Goal: Obtain resource: Download file/media

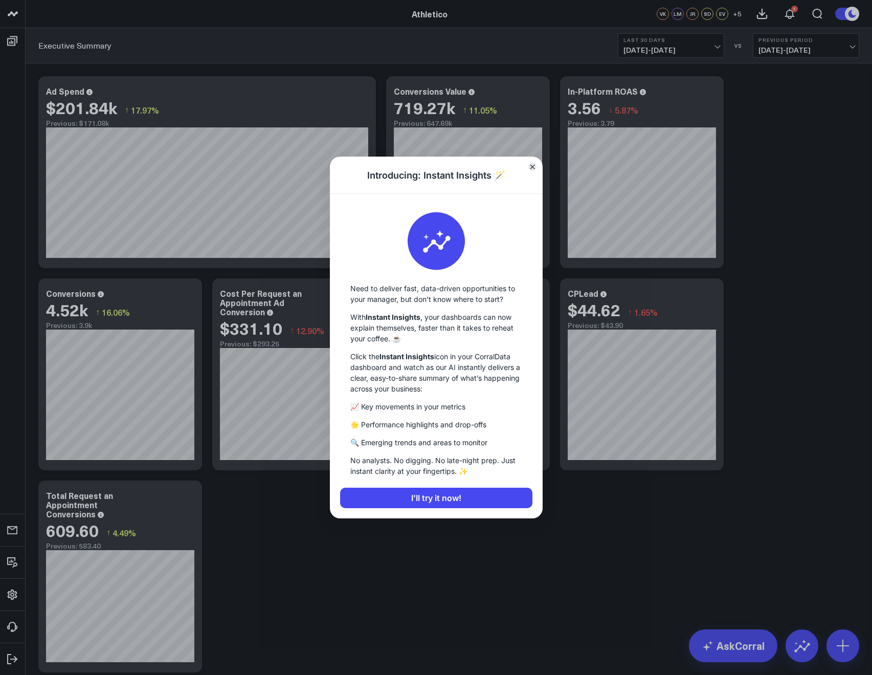
click at [535, 167] on button "Close" at bounding box center [532, 167] width 8 height 8
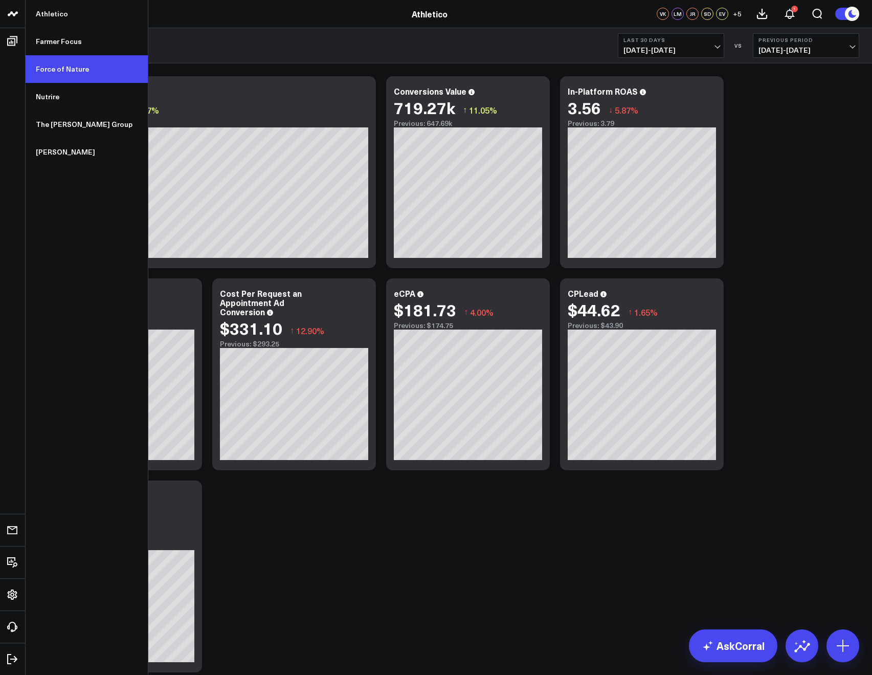
click at [48, 63] on link "Force of Nature" at bounding box center [87, 69] width 122 height 28
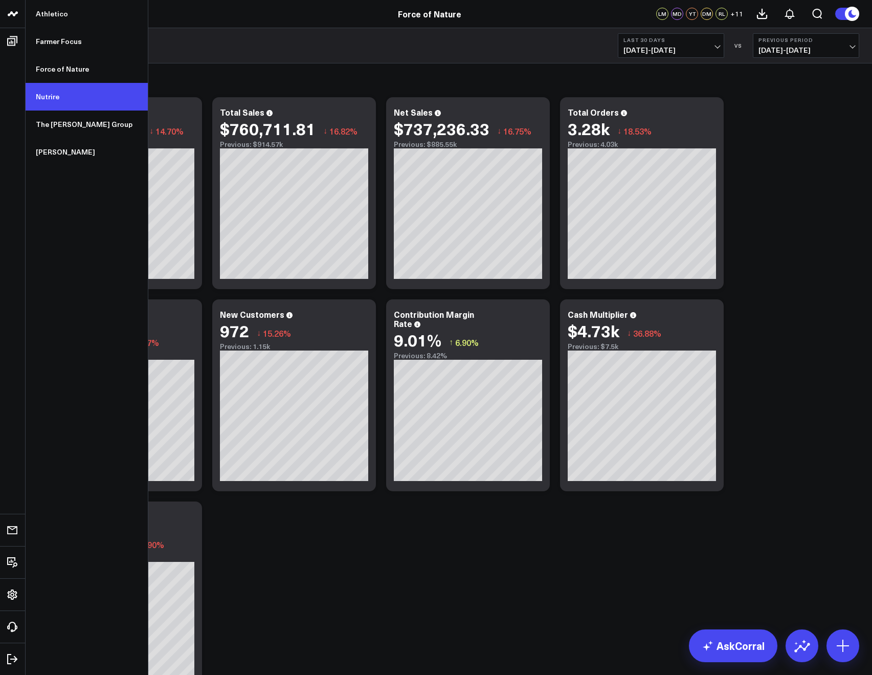
click at [49, 87] on link "Nutrire" at bounding box center [87, 97] width 122 height 28
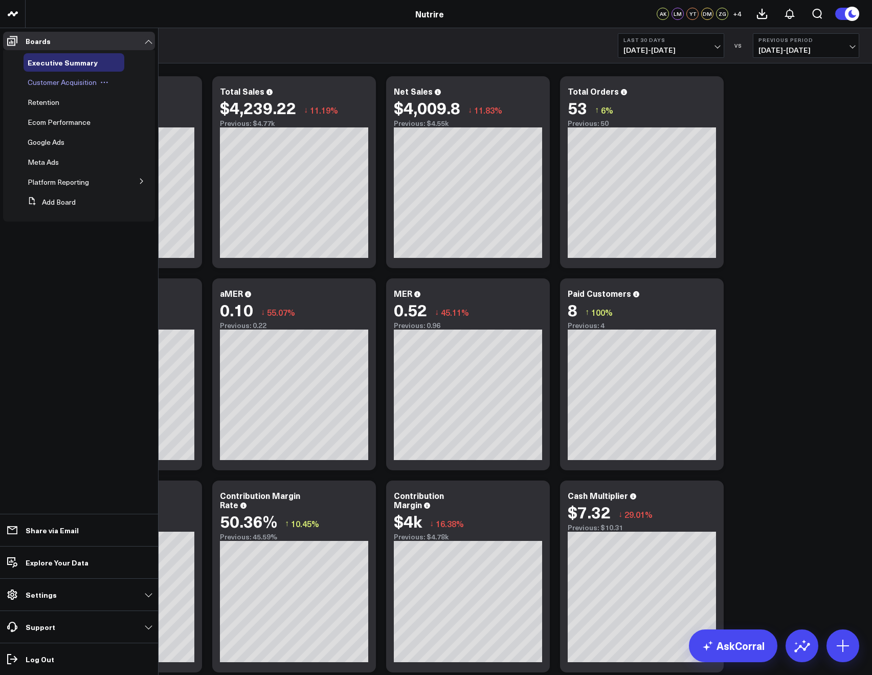
click at [32, 82] on span "Customer Acquisition" at bounding box center [62, 82] width 69 height 10
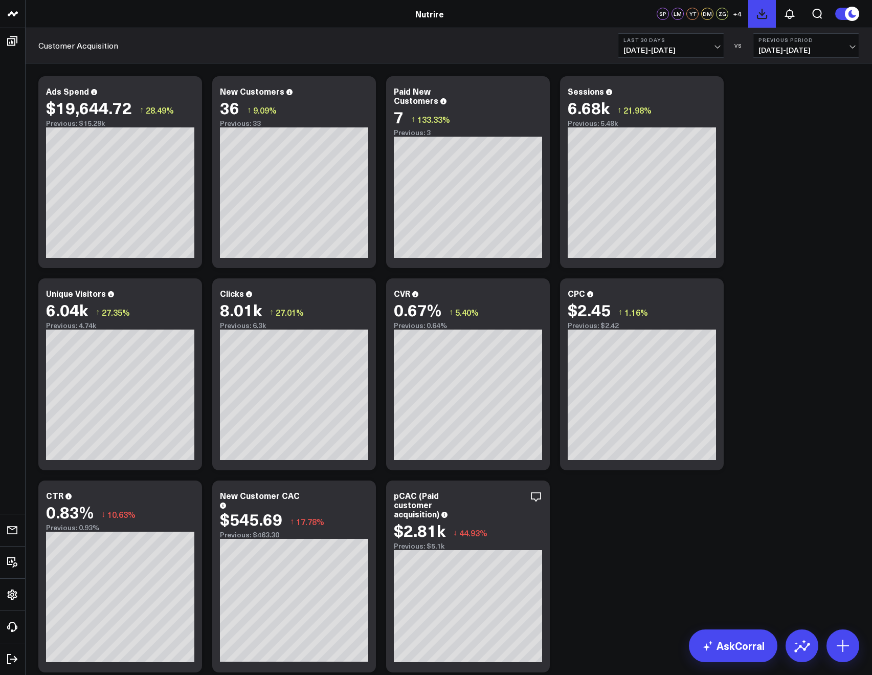
click at [762, 15] on icon at bounding box center [762, 13] width 9 height 9
click at [757, 20] on button at bounding box center [762, 14] width 28 height 28
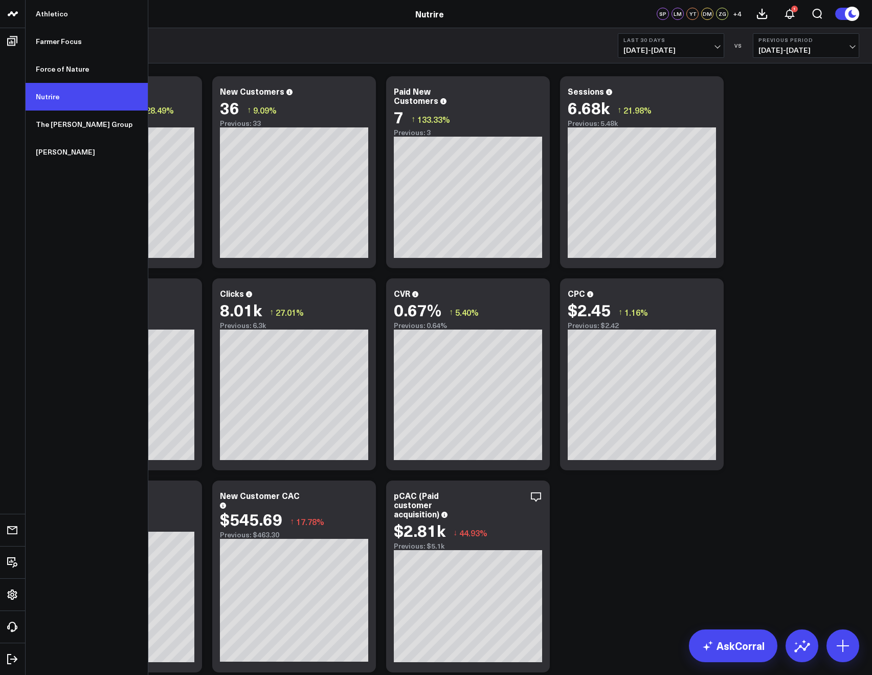
click at [50, 92] on link "Nutrire" at bounding box center [87, 97] width 122 height 28
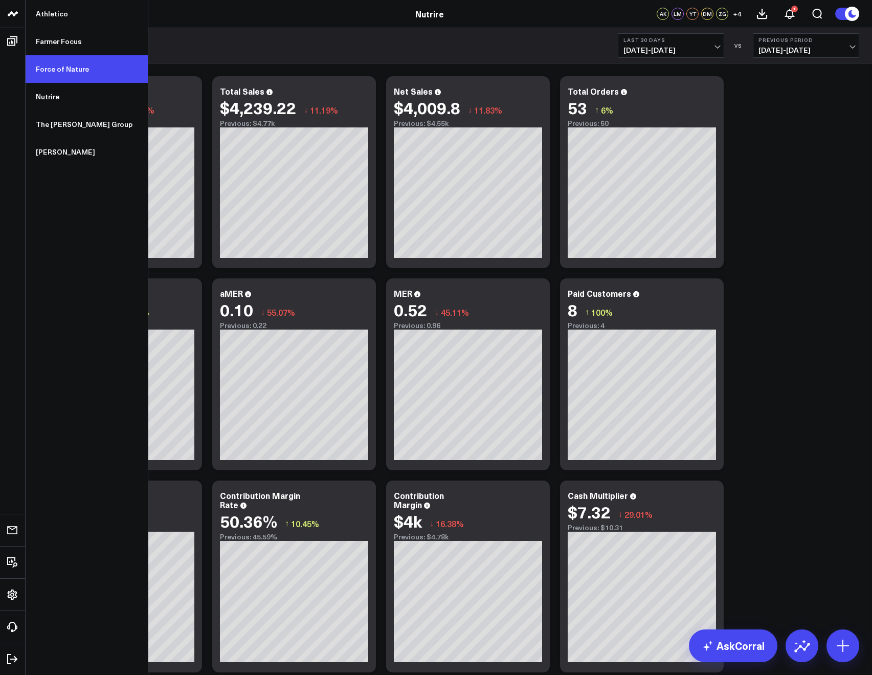
click at [62, 65] on link "Force of Nature" at bounding box center [87, 69] width 122 height 28
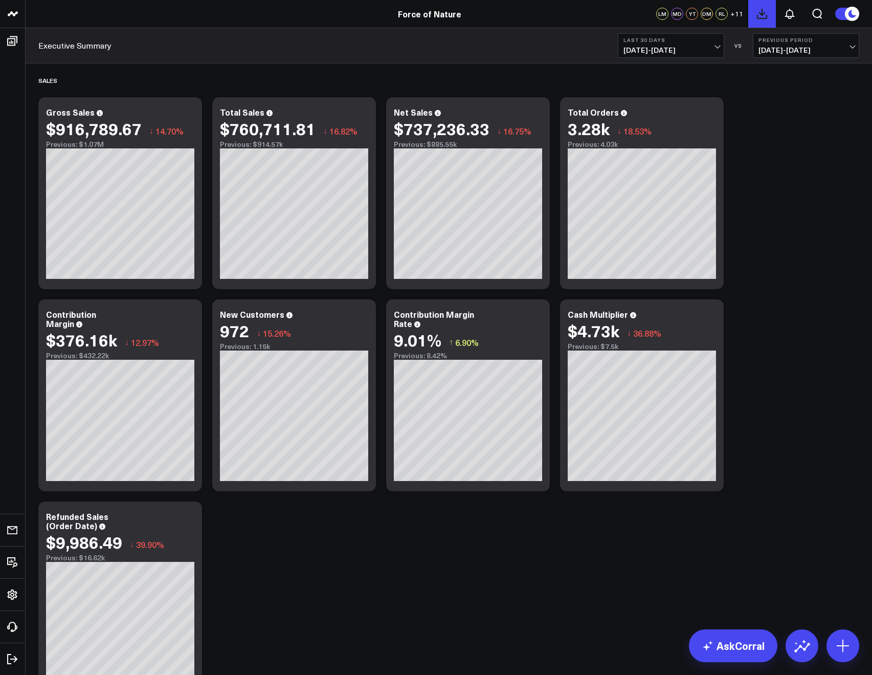
click at [759, 15] on icon at bounding box center [762, 14] width 12 height 12
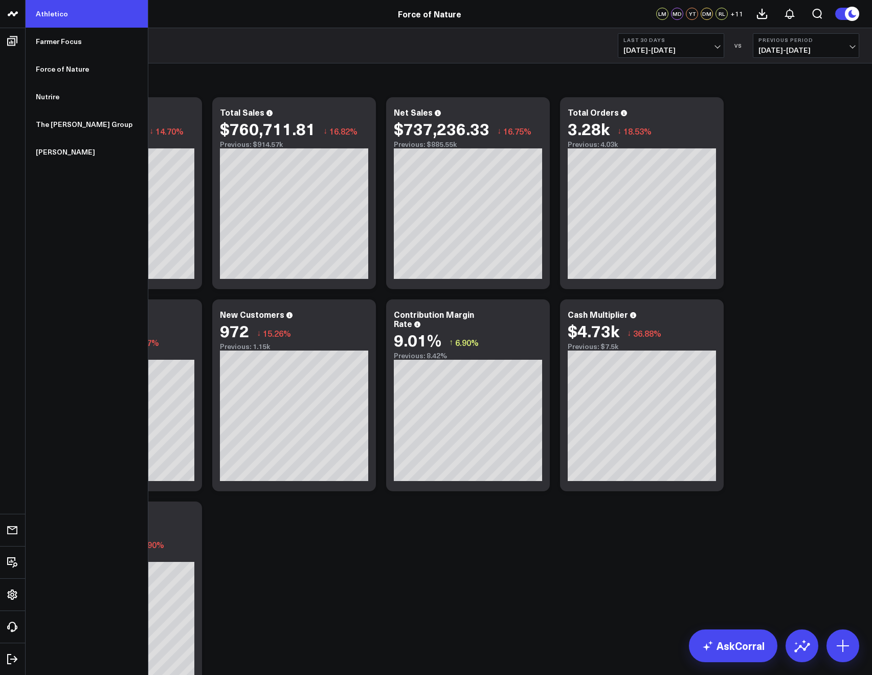
click at [45, 25] on link "Athletico" at bounding box center [87, 14] width 122 height 28
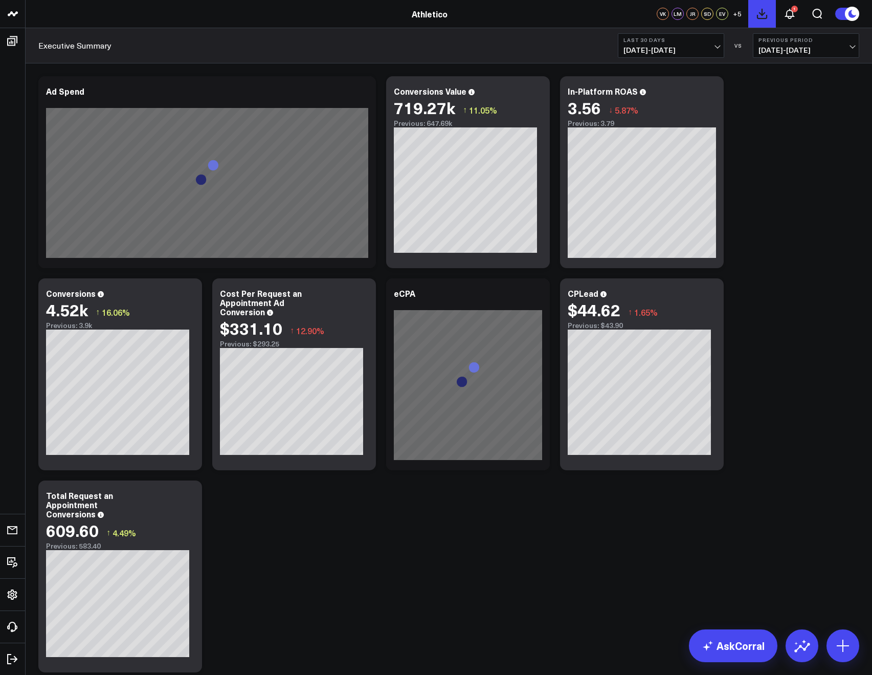
click at [773, 11] on button at bounding box center [762, 14] width 28 height 28
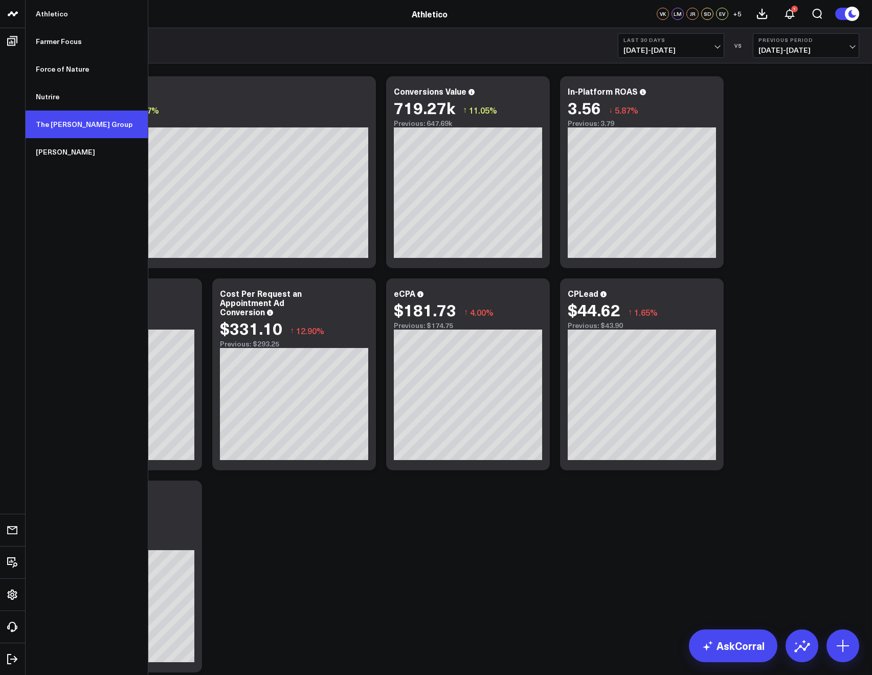
click at [45, 117] on link "The [PERSON_NAME] Group" at bounding box center [87, 125] width 122 height 28
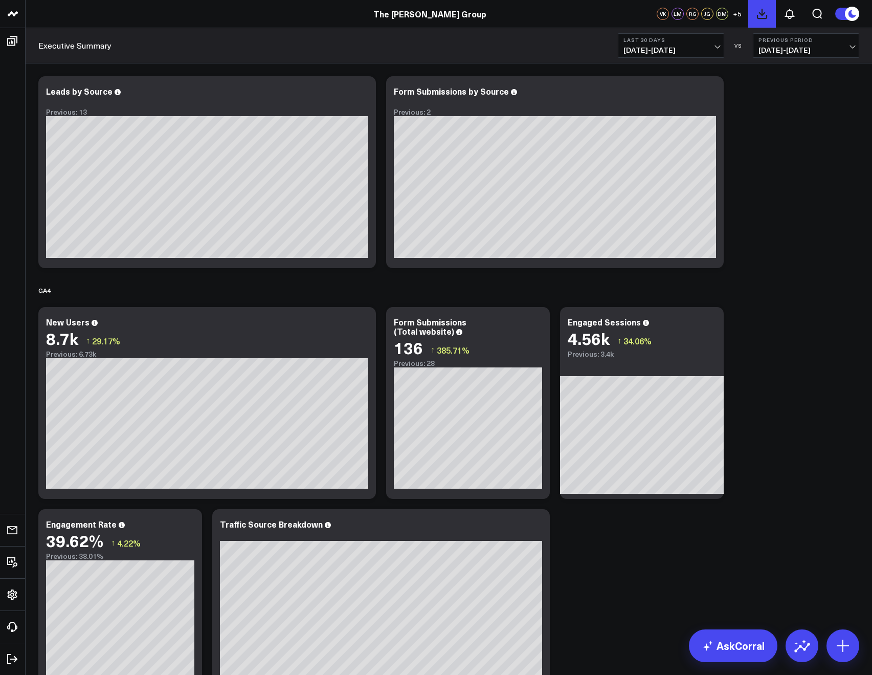
click at [765, 16] on icon at bounding box center [762, 14] width 12 height 12
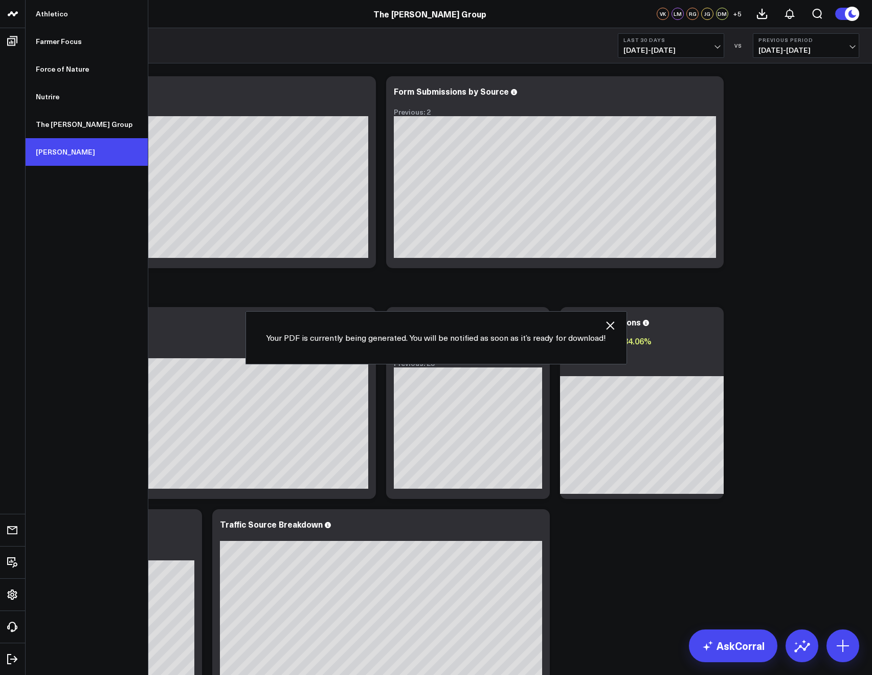
click at [66, 147] on link "[PERSON_NAME]" at bounding box center [87, 152] width 122 height 28
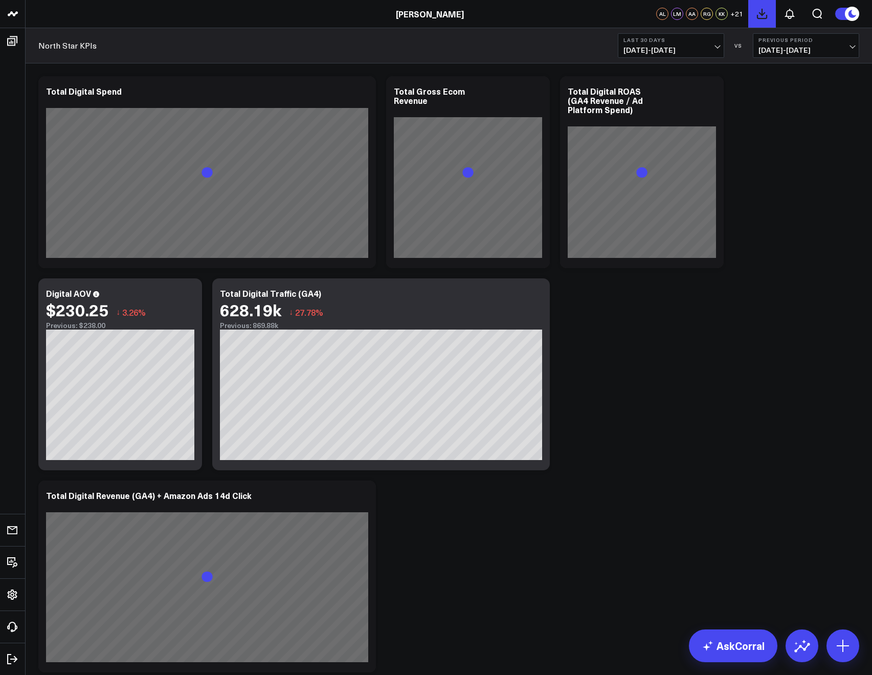
click at [763, 14] on icon at bounding box center [762, 13] width 9 height 9
